Goal: Task Accomplishment & Management: Use online tool/utility

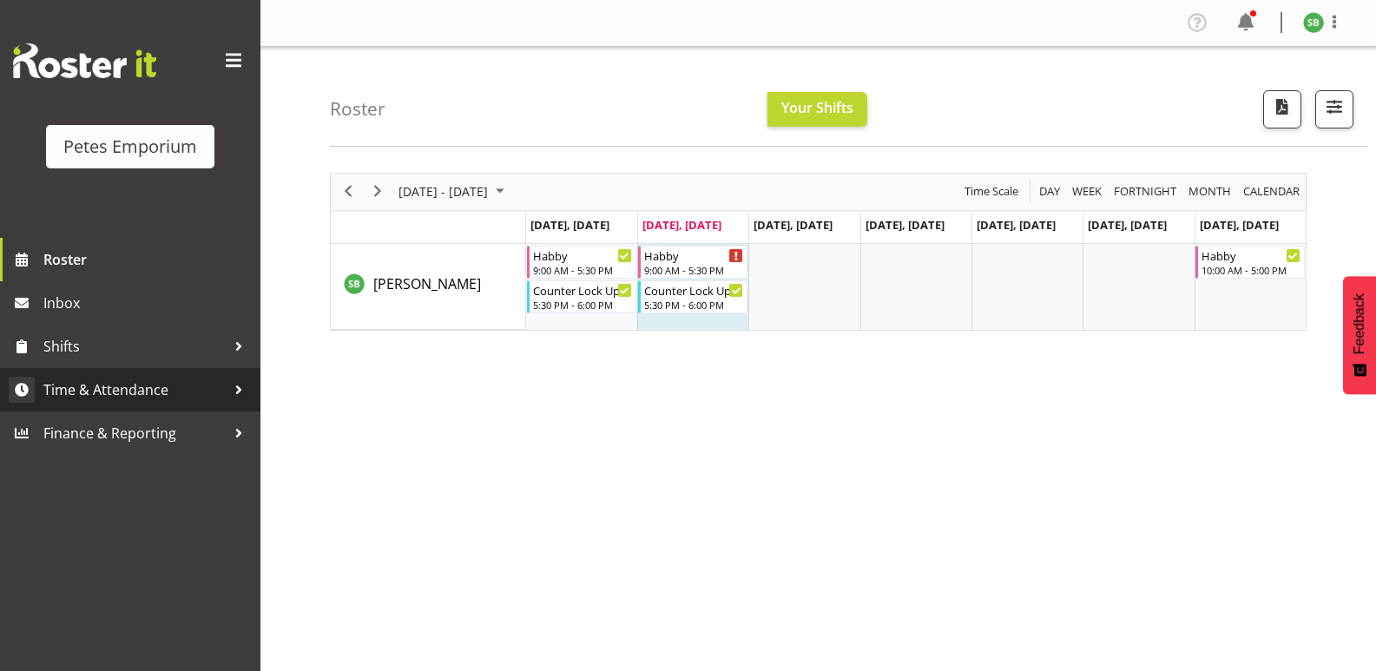
click at [111, 395] on span "Time & Attendance" at bounding box center [134, 390] width 182 height 26
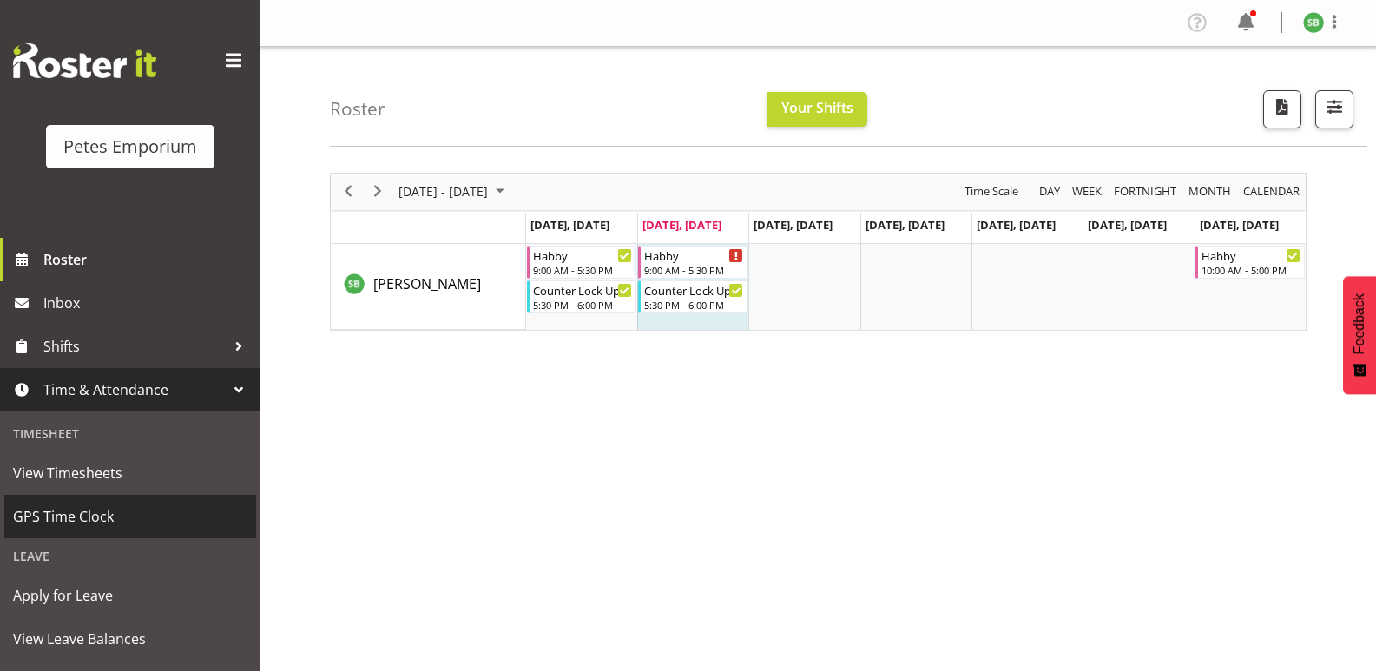
click at [60, 517] on span "GPS Time Clock" at bounding box center [130, 517] width 234 height 26
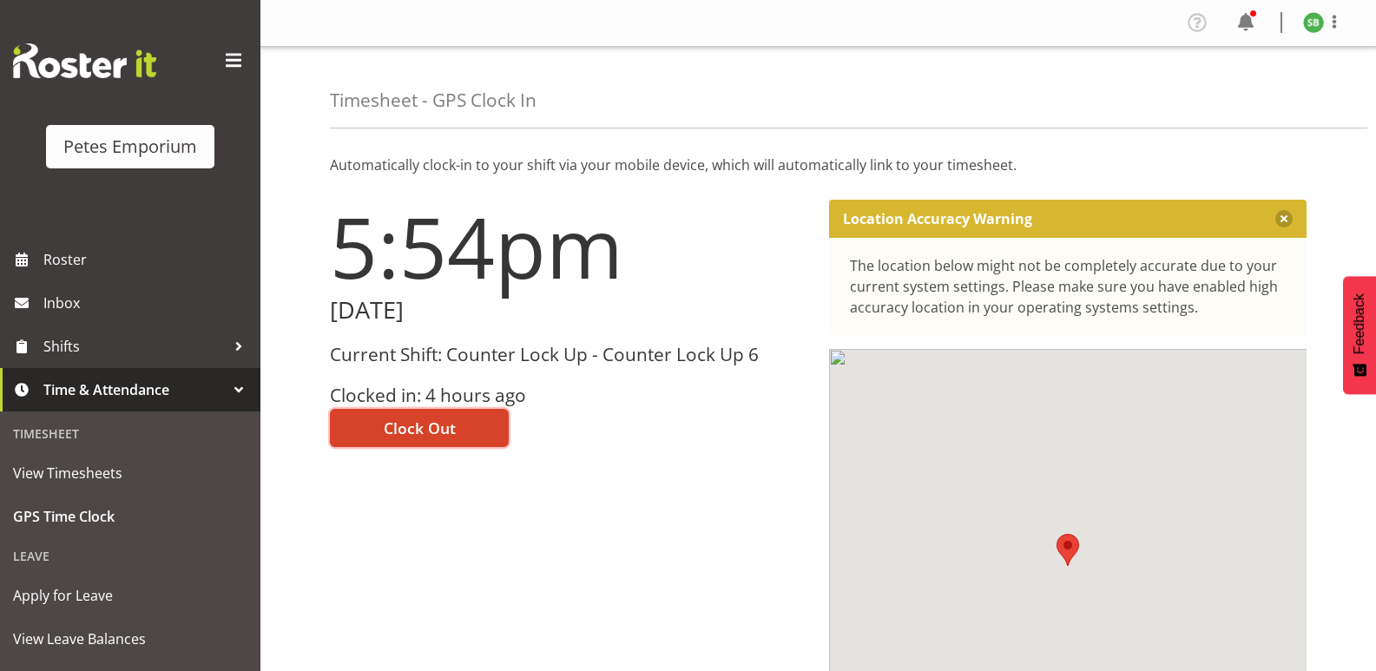
click at [413, 441] on button "Clock Out" at bounding box center [419, 428] width 179 height 38
